Goal: Navigation & Orientation: Find specific page/section

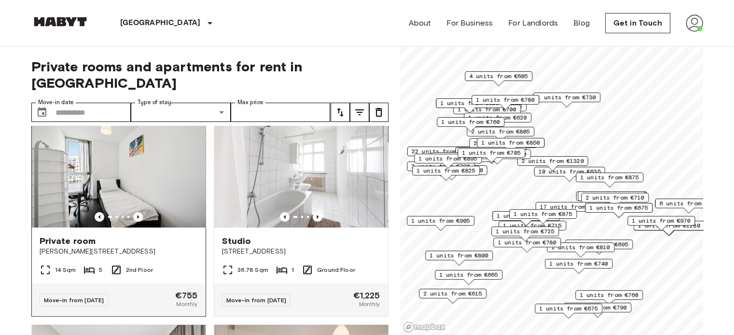
scroll to position [23, 0]
click at [689, 23] on img at bounding box center [694, 22] width 17 height 17
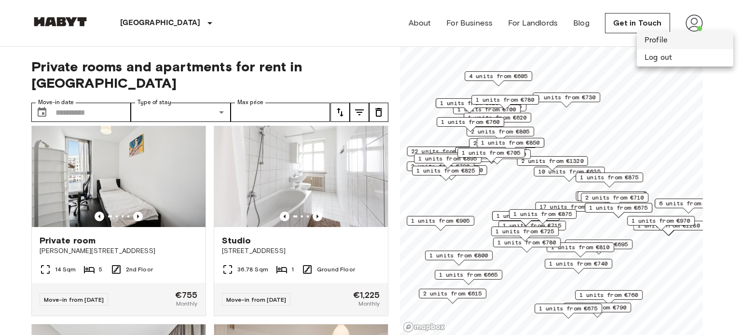
click at [674, 39] on li "Profile" at bounding box center [685, 40] width 97 height 17
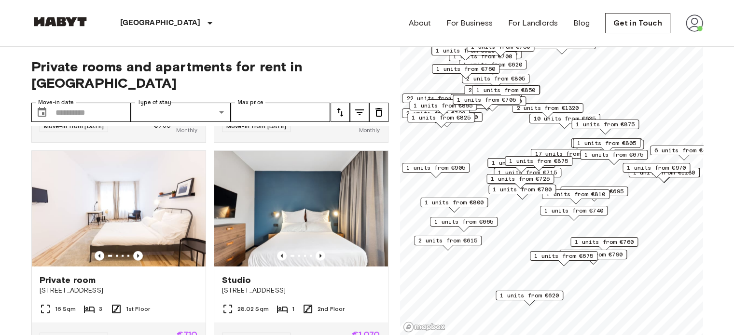
scroll to position [5957, 0]
